Goal: Information Seeking & Learning: Get advice/opinions

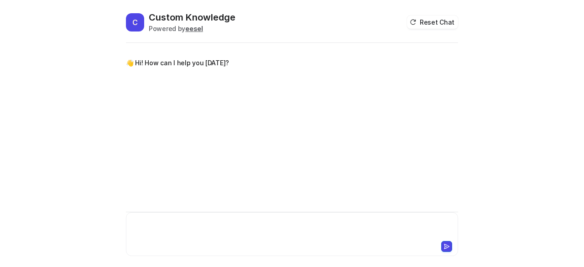
click at [177, 229] on div at bounding box center [292, 228] width 328 height 21
paste div
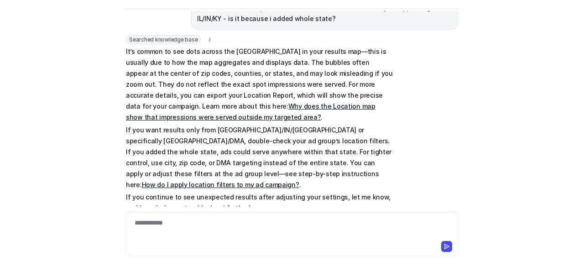
scroll to position [78, 0]
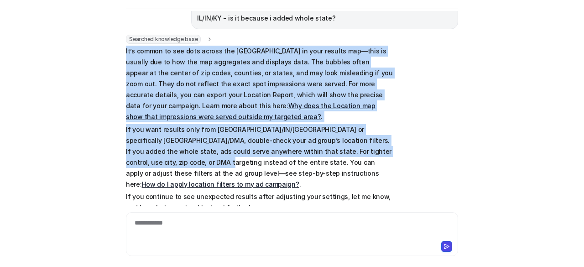
drag, startPoint x: 122, startPoint y: 38, endPoint x: 382, endPoint y: 130, distance: 275.4
click at [382, 130] on span "It’s common to see dots across the US in your results map—this is usually due t…" at bounding box center [259, 129] width 267 height 167
copy span "It’s common to see dots across the US in your results map—this is usually due t…"
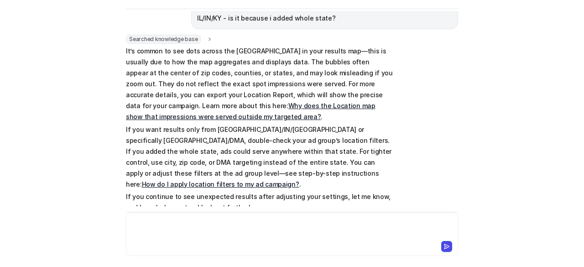
click at [172, 225] on div at bounding box center [292, 228] width 328 height 21
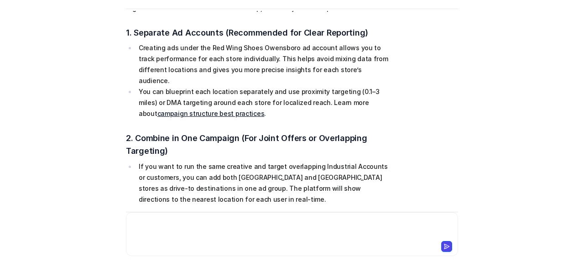
scroll to position [558, 0]
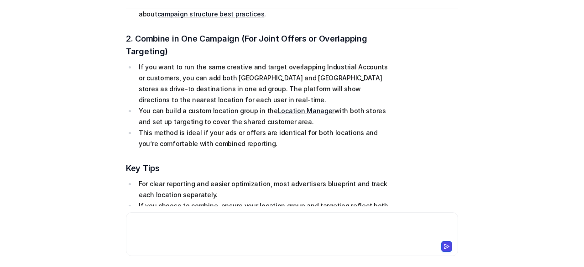
click at [214, 229] on div at bounding box center [292, 228] width 328 height 21
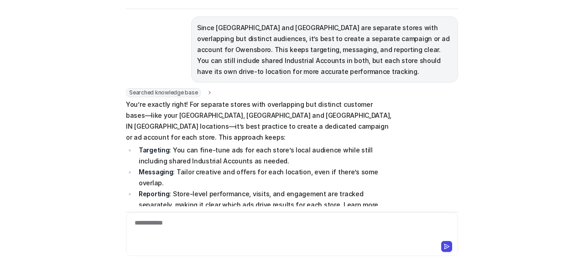
scroll to position [820, 0]
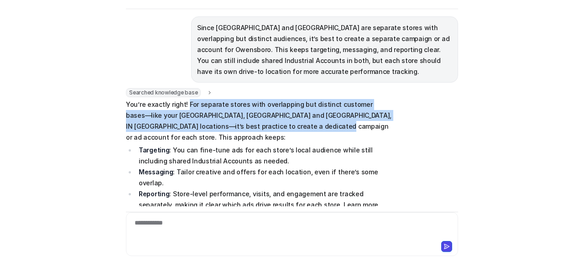
drag, startPoint x: 183, startPoint y: 27, endPoint x: 267, endPoint y: 47, distance: 86.6
click at [267, 99] on p "You’re exactly right! For separate stores with overlapping but distinct custome…" at bounding box center [259, 121] width 267 height 44
copy p "For separate stores with overlapping but distinct customer bases—like your Owen…"
